Goal: Information Seeking & Learning: Learn about a topic

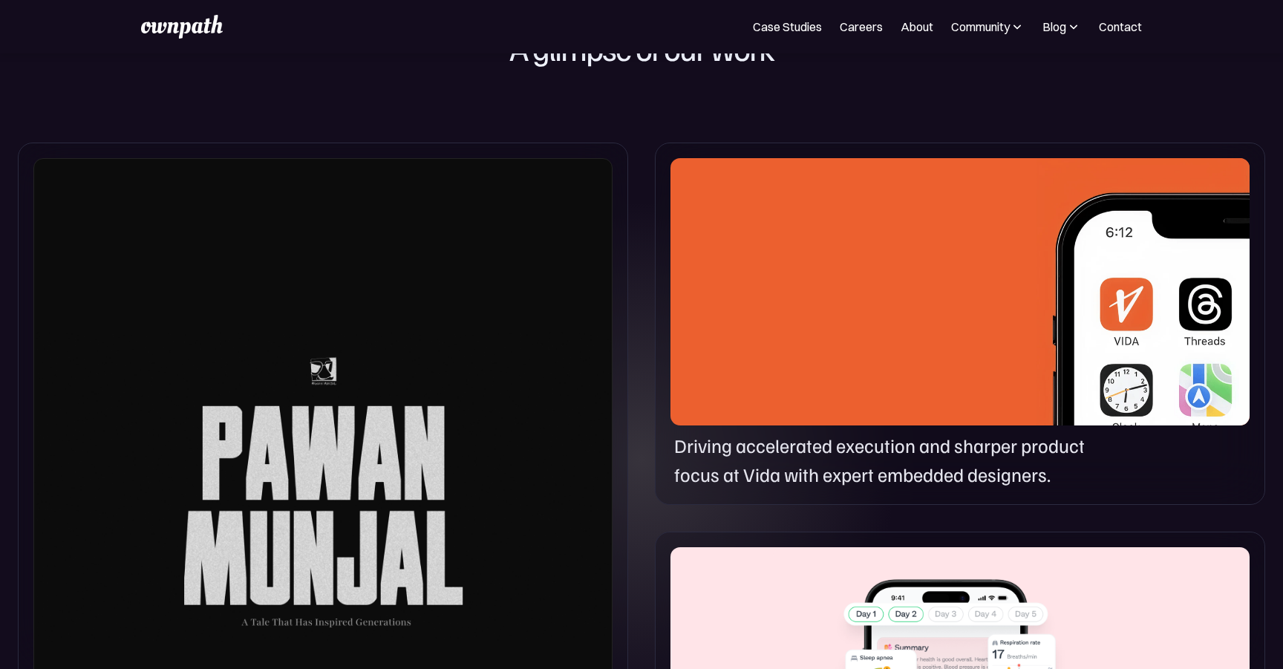
scroll to position [717, 0]
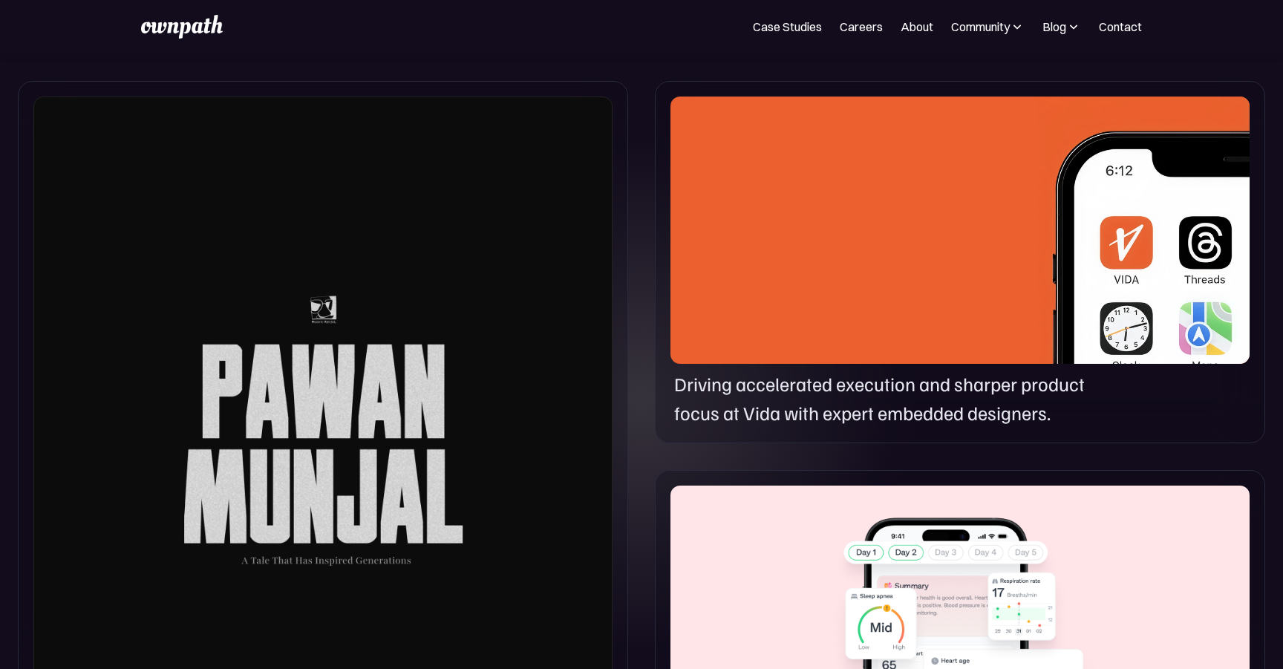
click at [1076, 244] on img at bounding box center [1143, 241] width 213 height 289
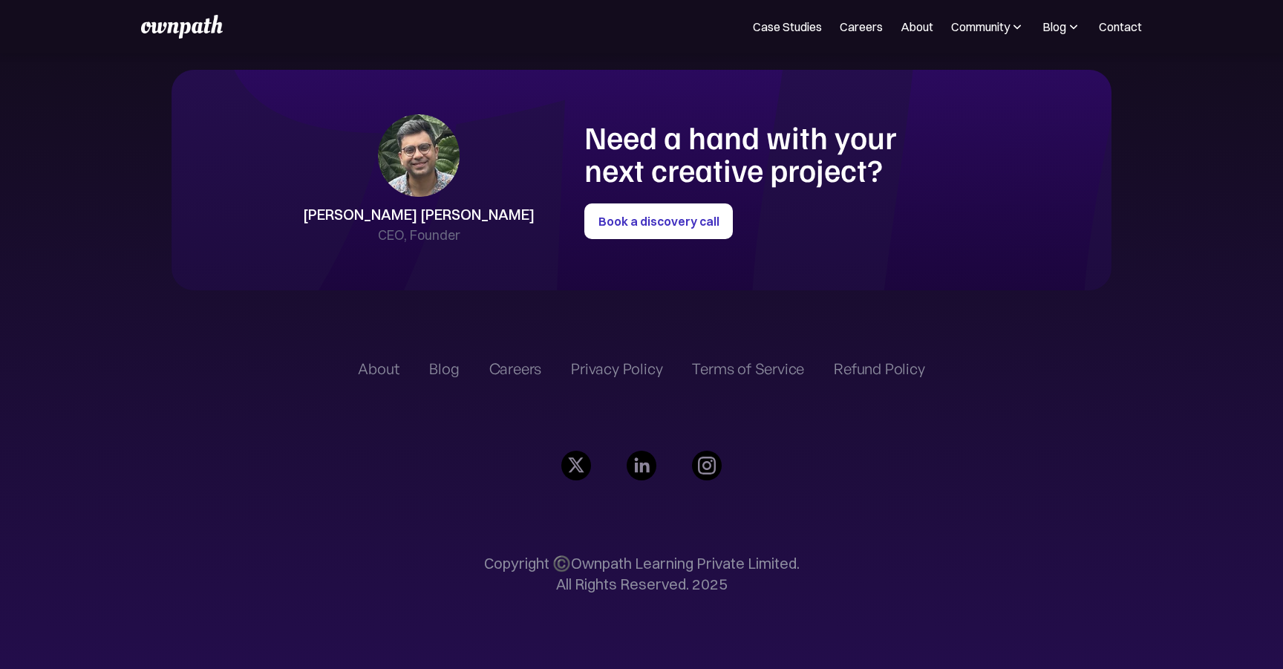
scroll to position [3473, 0]
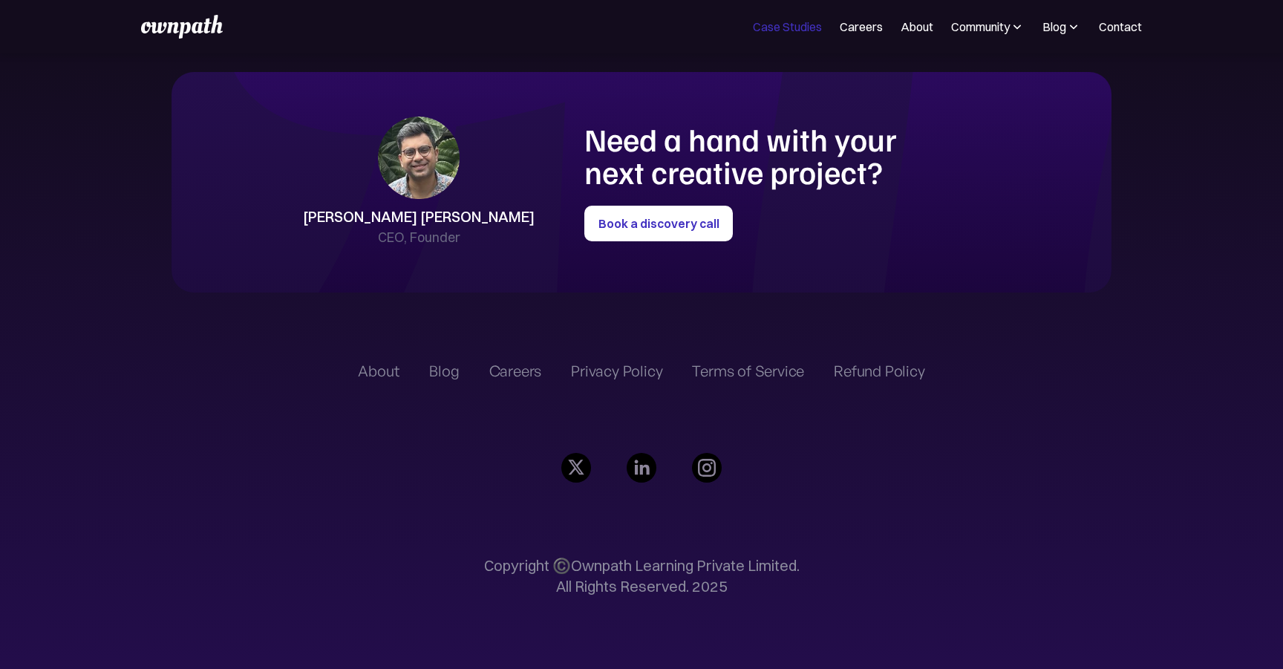
click at [789, 29] on link "Case Studies" at bounding box center [787, 27] width 69 height 18
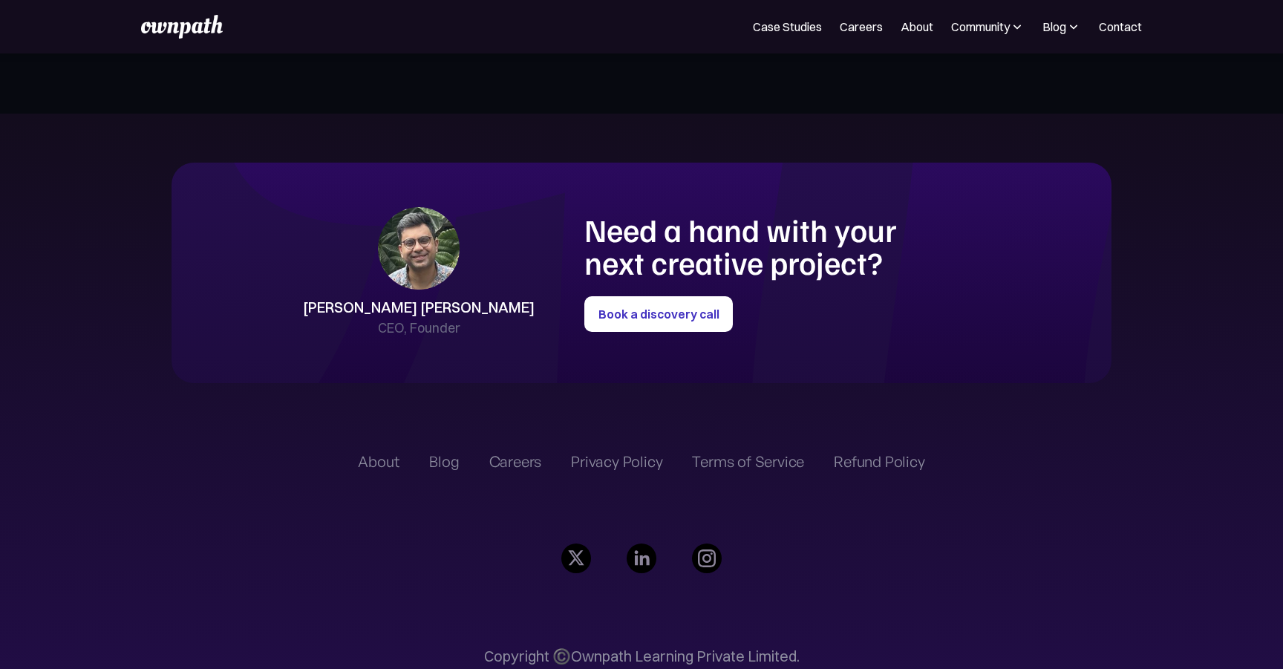
scroll to position [3373, 0]
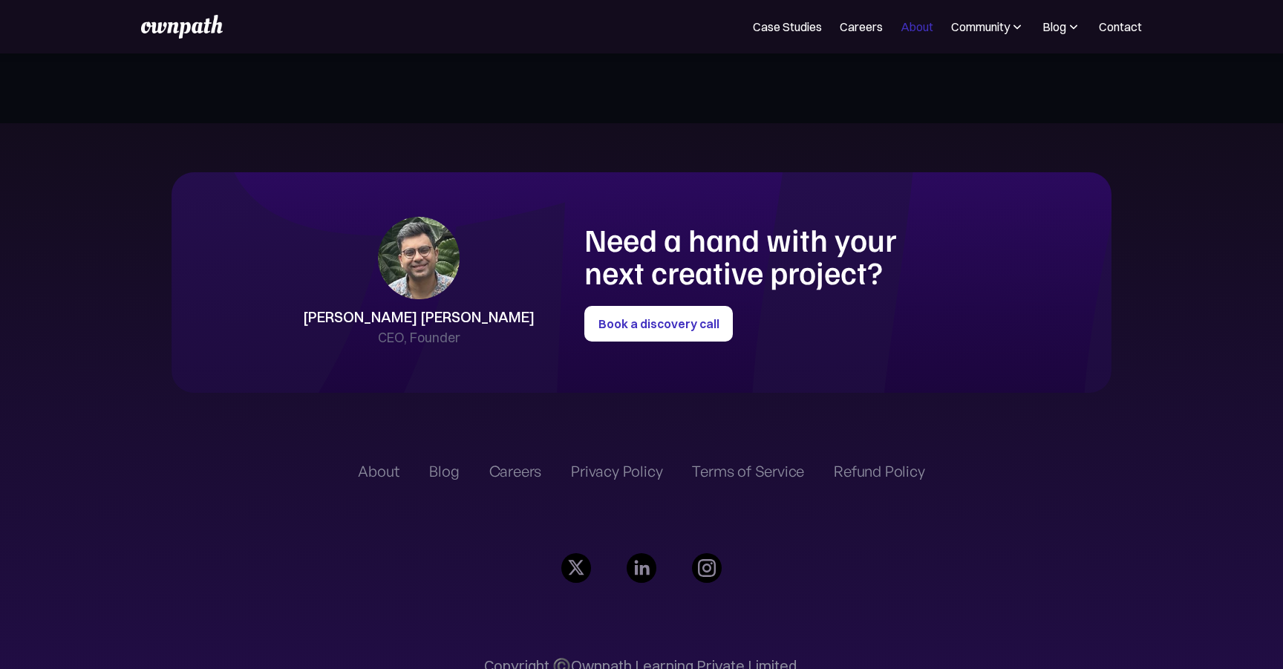
click at [919, 23] on link "About" at bounding box center [917, 27] width 33 height 18
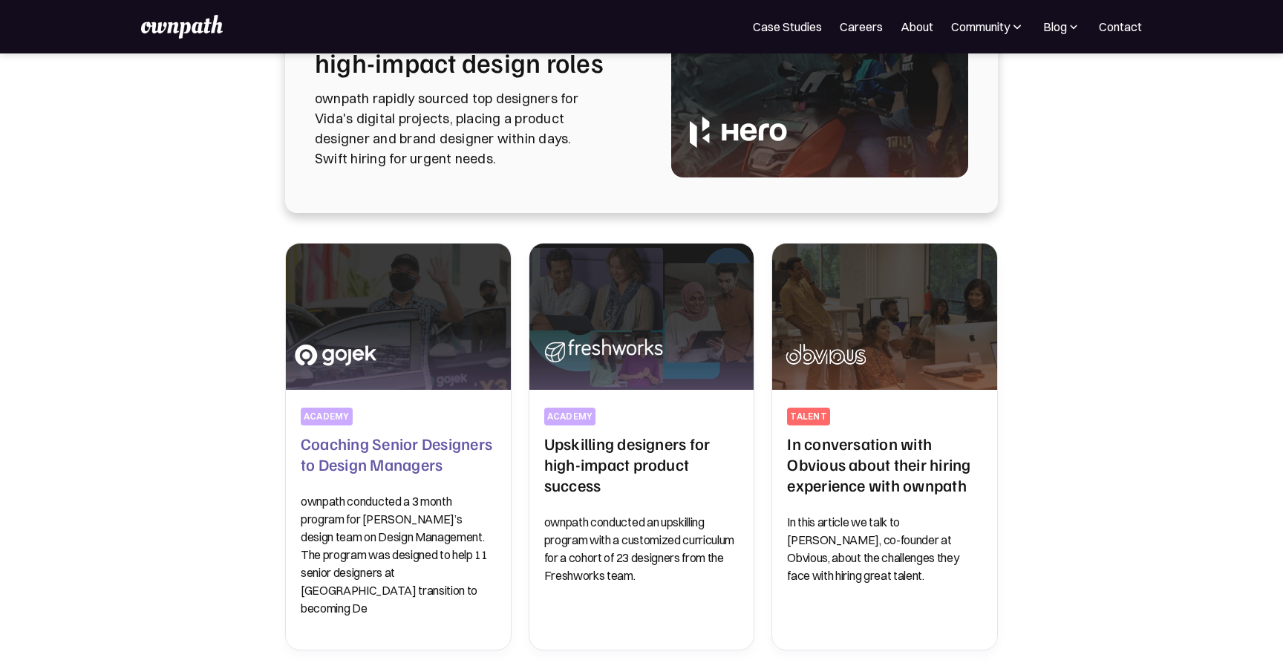
scroll to position [178, 0]
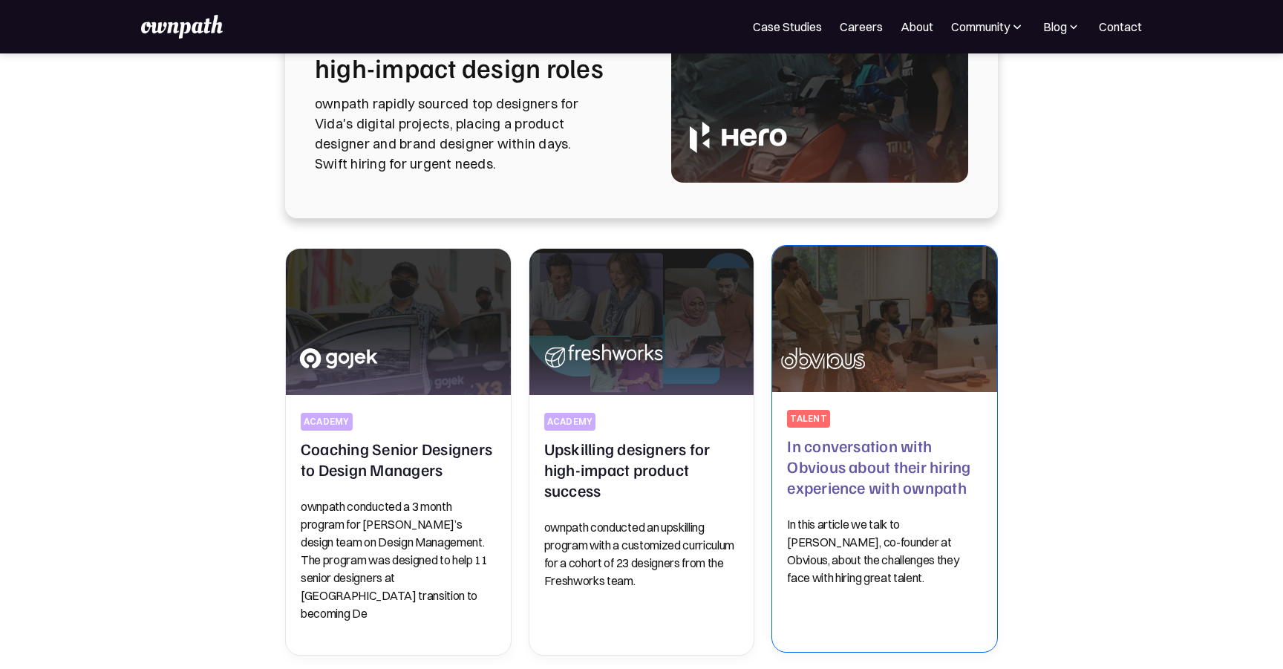
click at [856, 475] on h2 "In conversation with Obvious about their hiring experience with ownpath" at bounding box center [884, 466] width 195 height 62
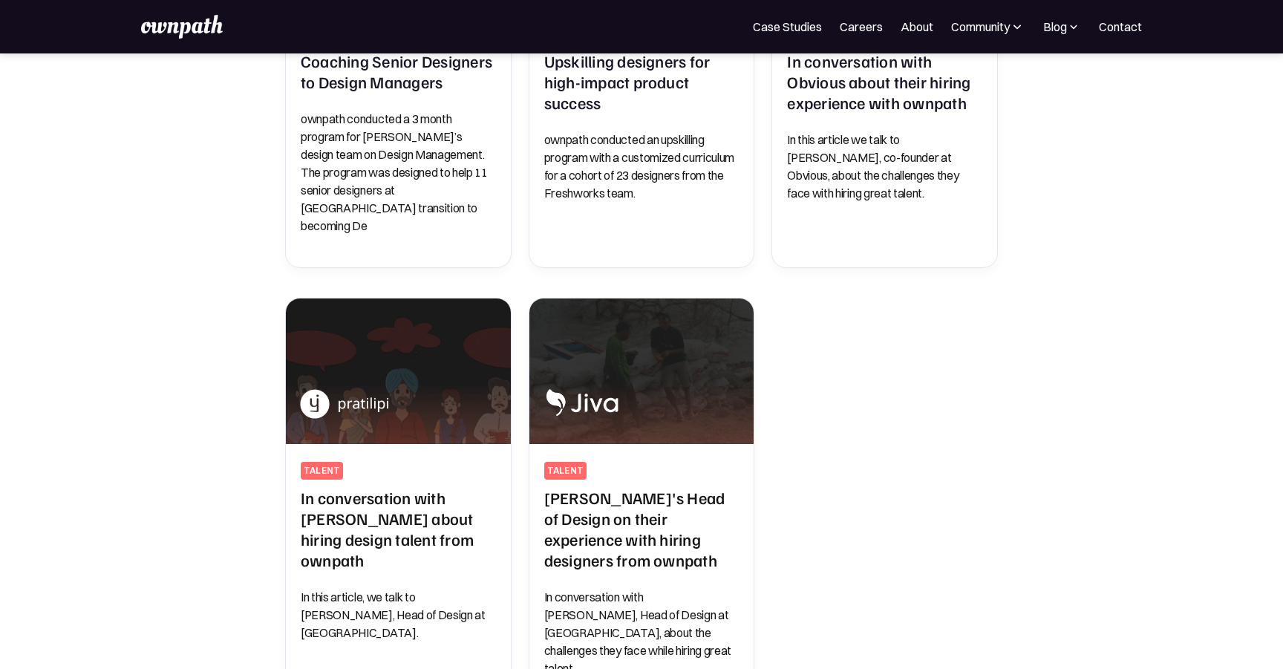
scroll to position [667, 0]
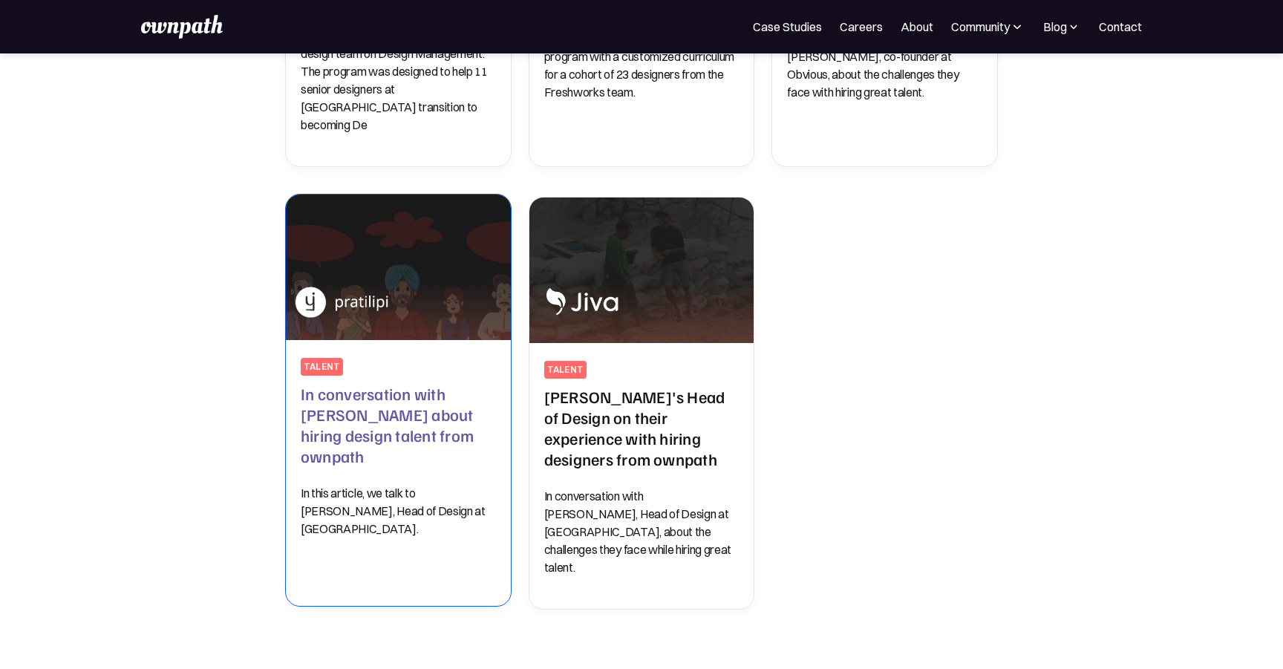
click at [430, 418] on h2 "In conversation with Pratilipi about hiring design talent from ownpath" at bounding box center [398, 424] width 195 height 83
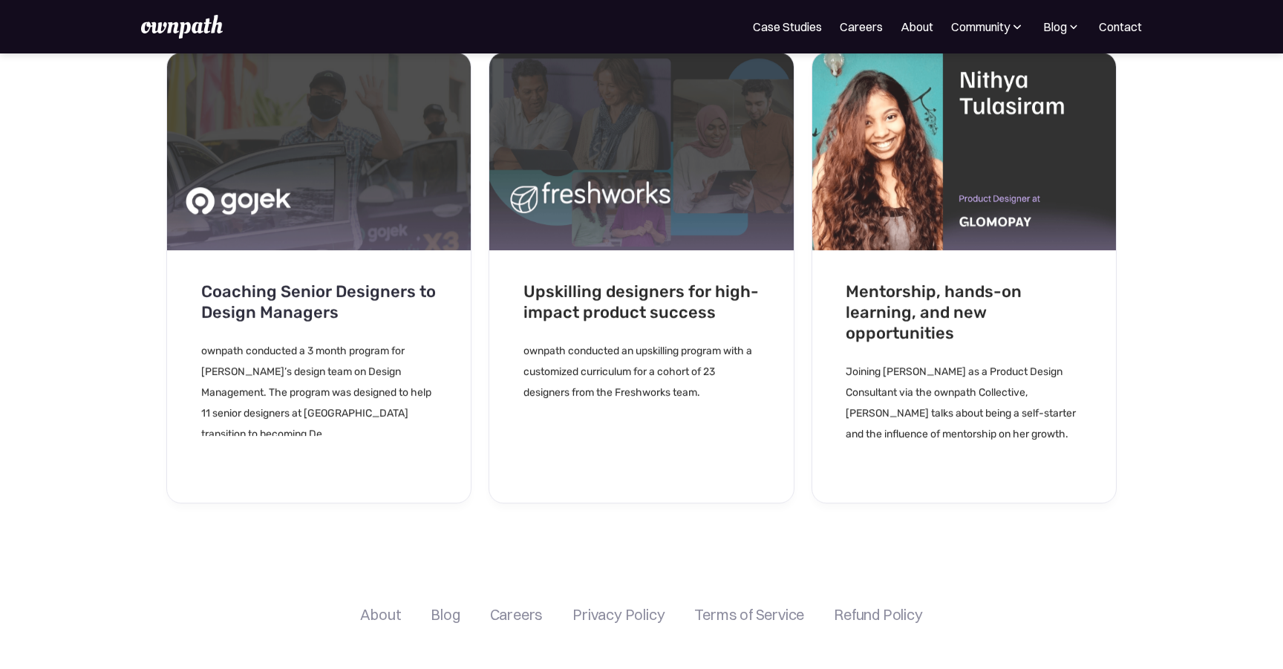
scroll to position [2813, 0]
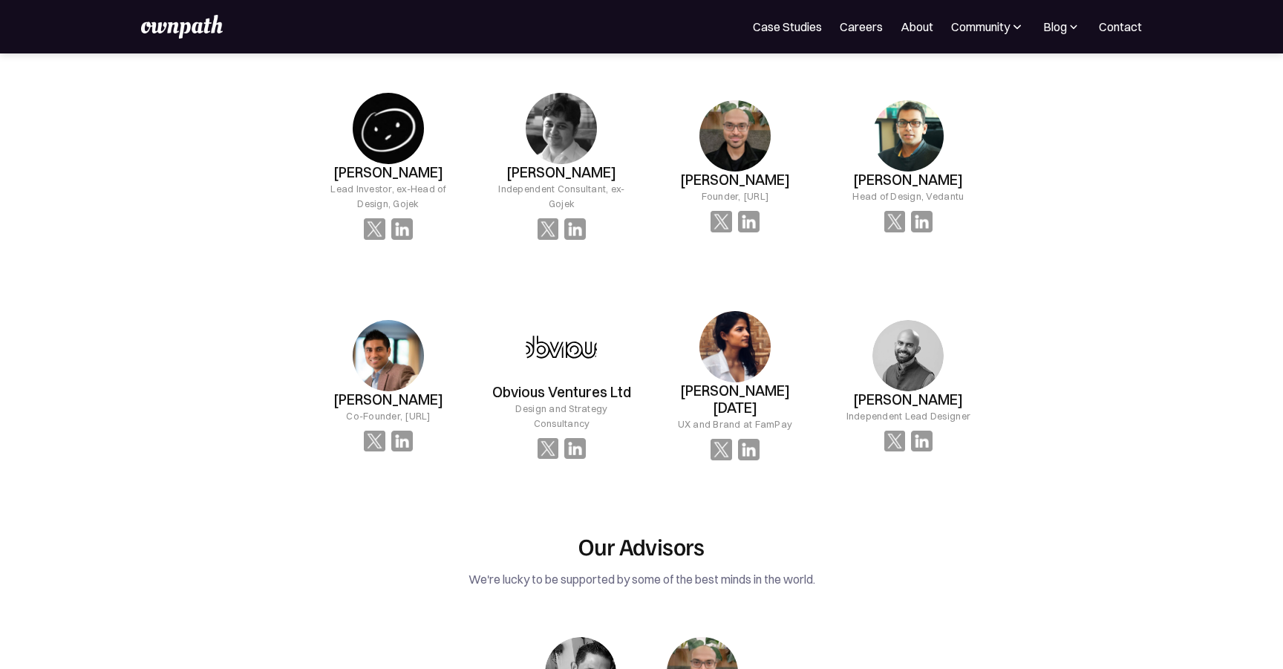
scroll to position [1755, 0]
